Goal: Task Accomplishment & Management: Use online tool/utility

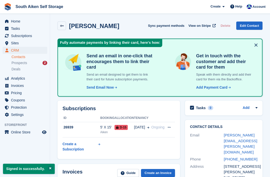
click at [15, 21] on span "Home" at bounding box center [26, 21] width 30 height 7
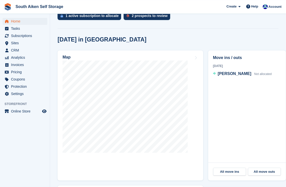
scroll to position [156, 0]
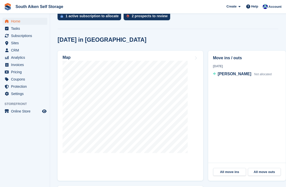
click at [226, 74] on span "Bryson Craft" at bounding box center [235, 74] width 34 height 4
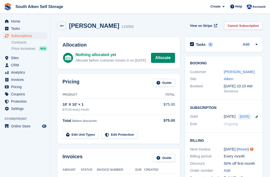
click at [161, 58] on link "Allocate" at bounding box center [163, 58] width 24 height 10
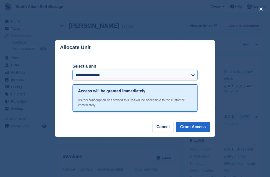
click at [190, 75] on select "**********" at bounding box center [135, 75] width 125 height 10
select select "*****"
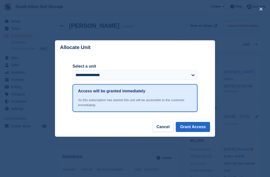
click at [191, 126] on button "Grant Access" at bounding box center [193, 127] width 34 height 10
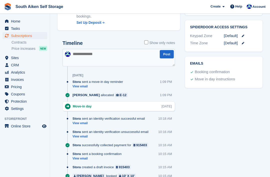
scroll to position [261, 0]
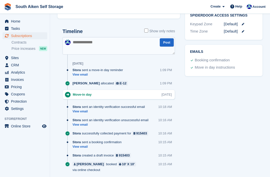
click at [81, 73] on link "View email" at bounding box center [99, 75] width 53 height 4
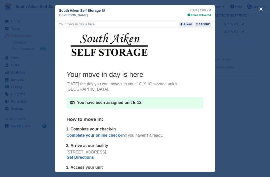
scroll to position [0, 0]
click at [259, 8] on button "close" at bounding box center [261, 9] width 8 height 8
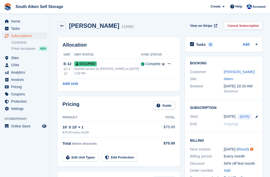
click at [14, 22] on span "Home" at bounding box center [26, 21] width 30 height 7
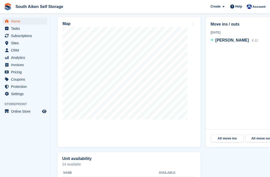
scroll to position [190, 0]
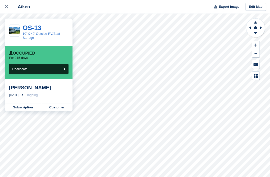
click at [53, 106] on link "Customer" at bounding box center [56, 107] width 31 height 8
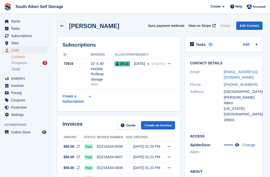
click at [23, 63] on span "Prospects" at bounding box center [20, 63] width 16 height 5
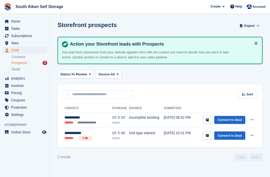
click at [11, 19] on span "Home" at bounding box center [26, 21] width 30 height 7
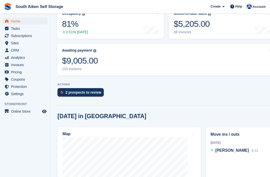
scroll to position [80, 0]
